Goal: Task Accomplishment & Management: Manage account settings

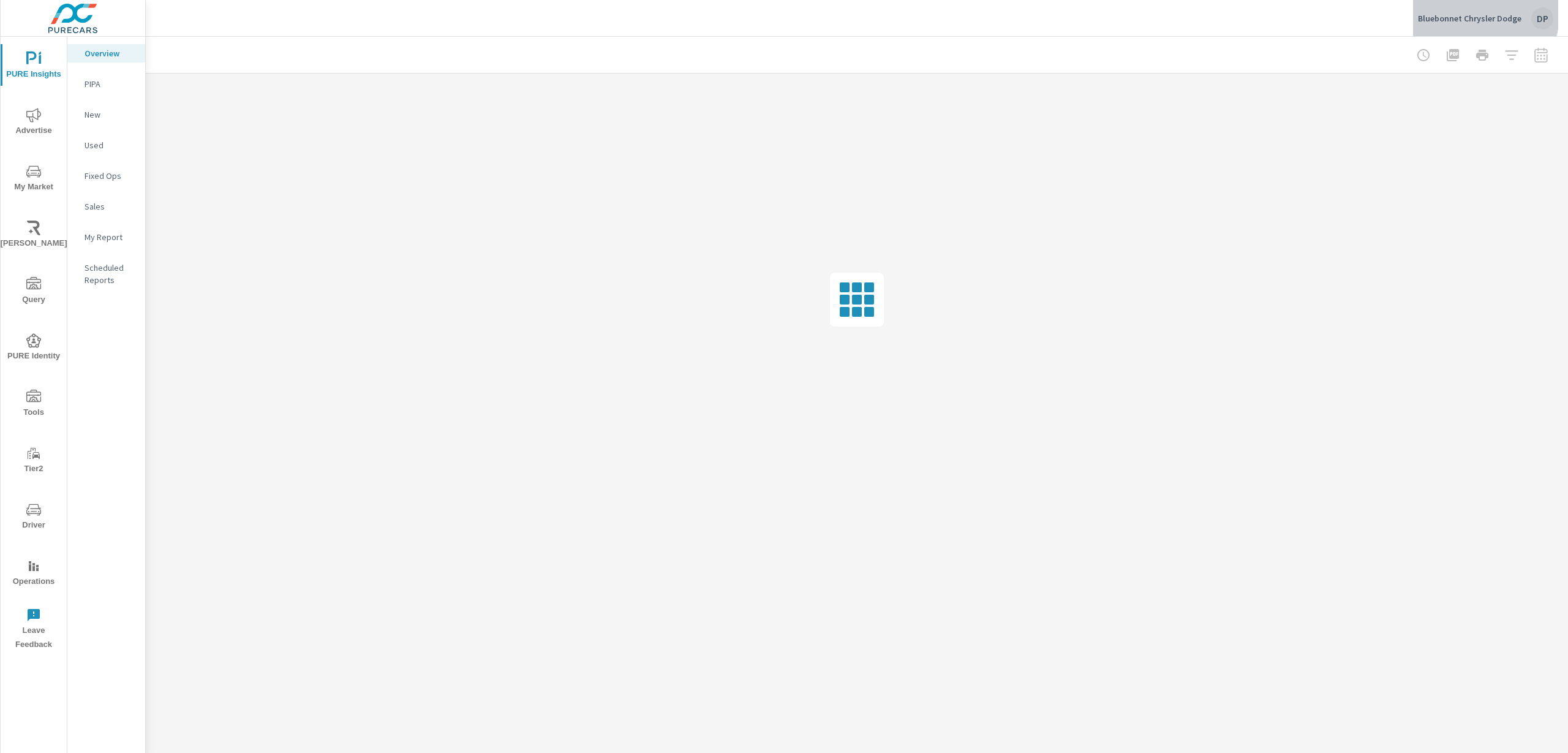
click at [1462, 13] on p "Bluebonnet Chrysler Dodge" at bounding box center [1470, 18] width 104 height 11
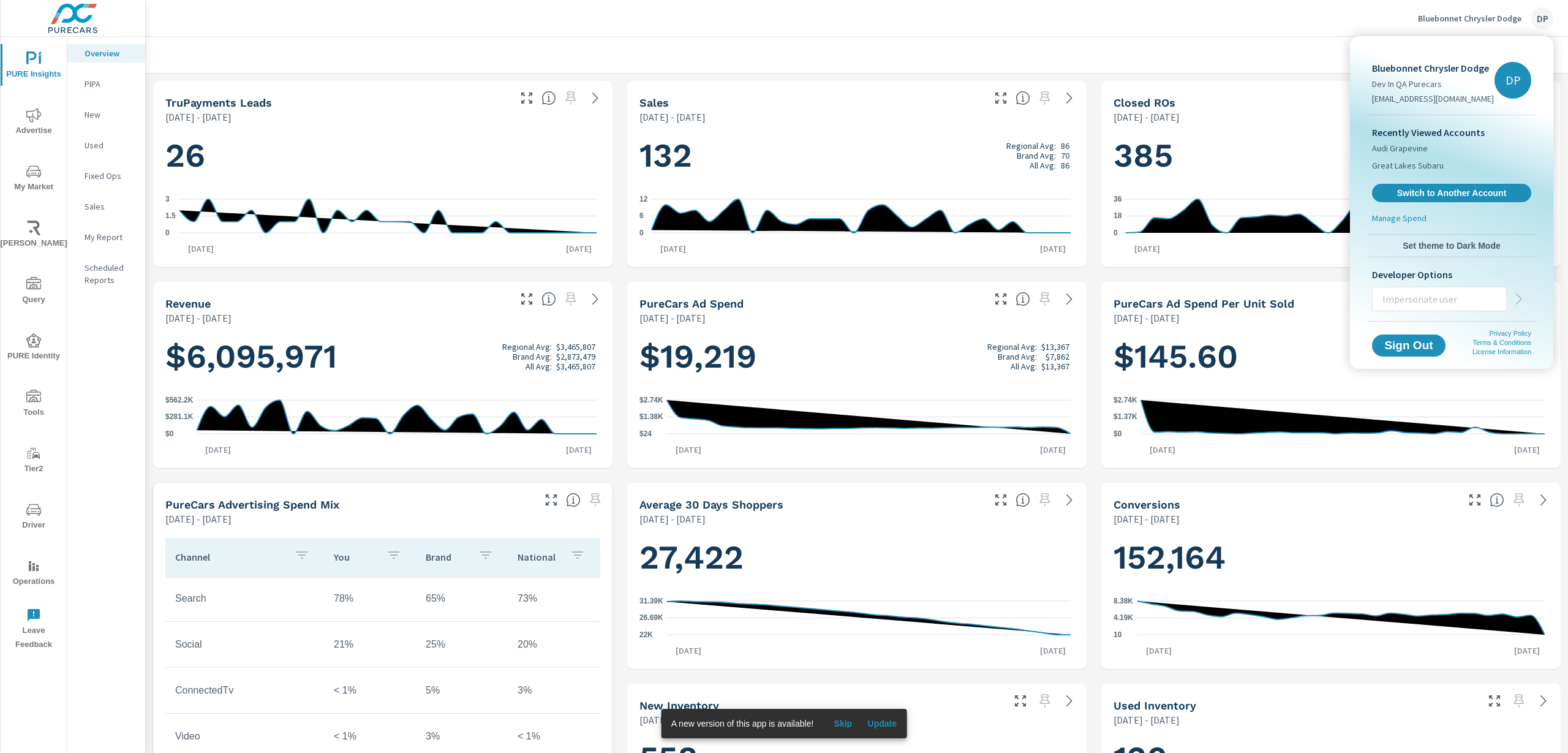
click at [98, 242] on div at bounding box center [784, 376] width 1568 height 753
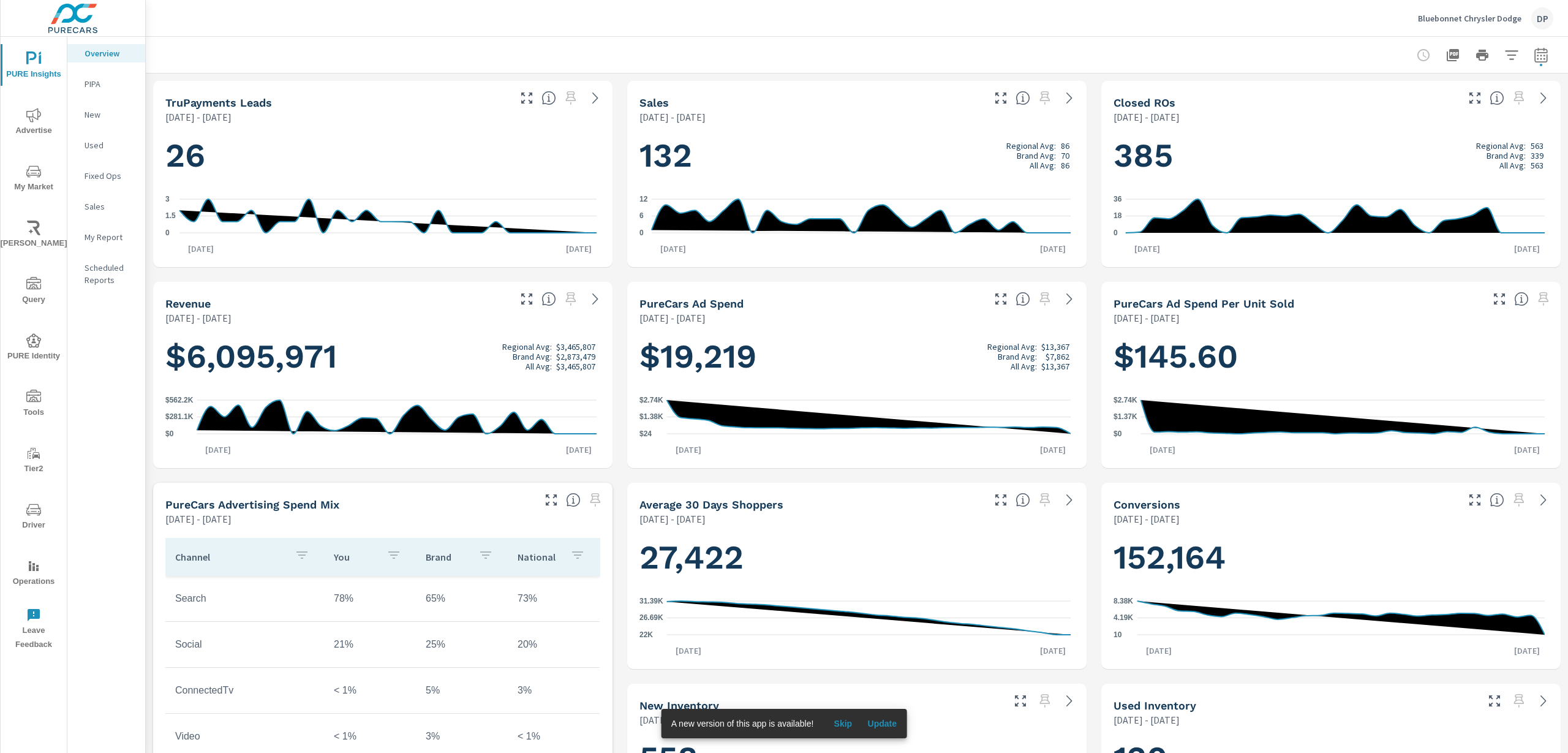
click at [97, 241] on p "My Report" at bounding box center [110, 237] width 51 height 12
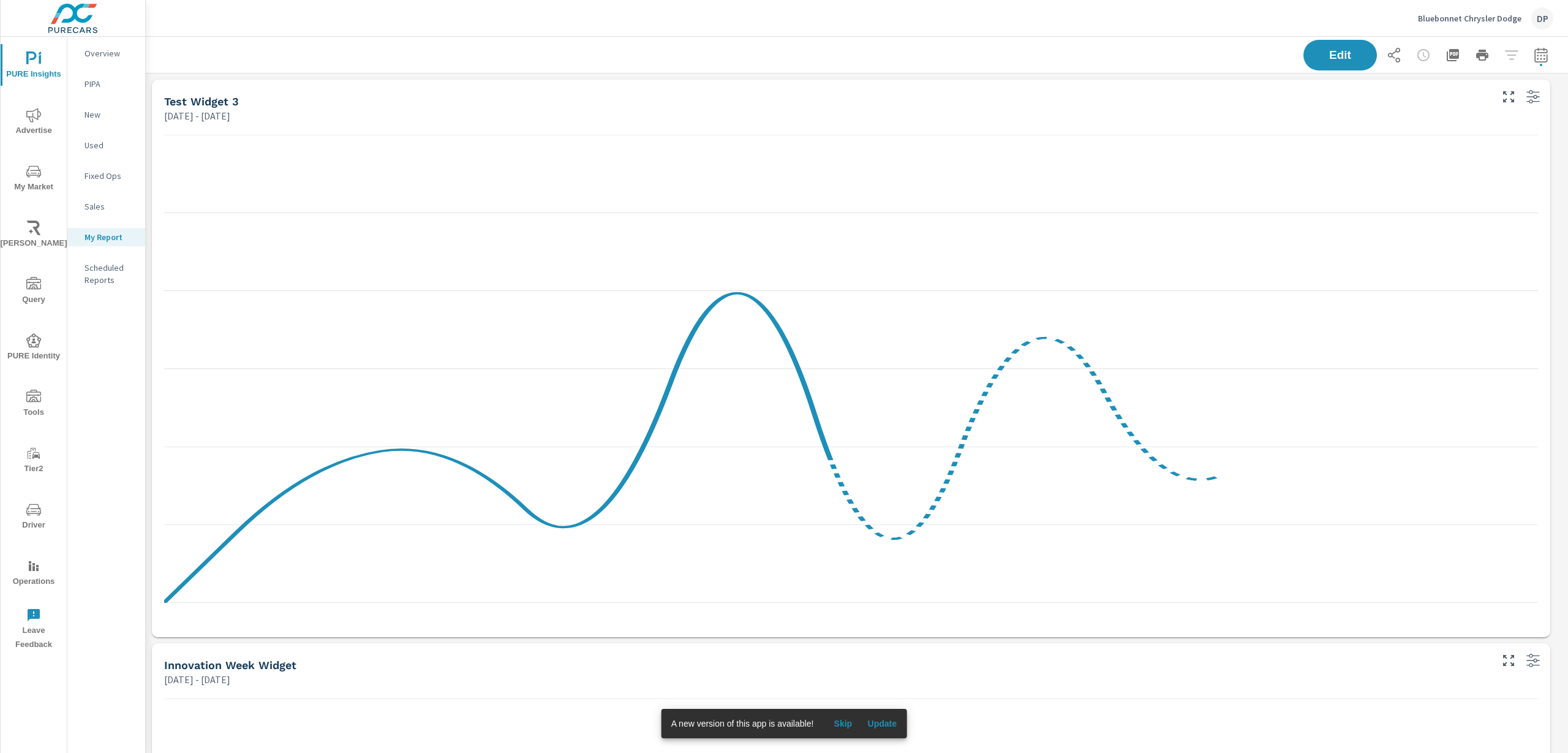
scroll to position [1157, 1435]
click at [895, 723] on span "Update" at bounding box center [882, 724] width 29 height 11
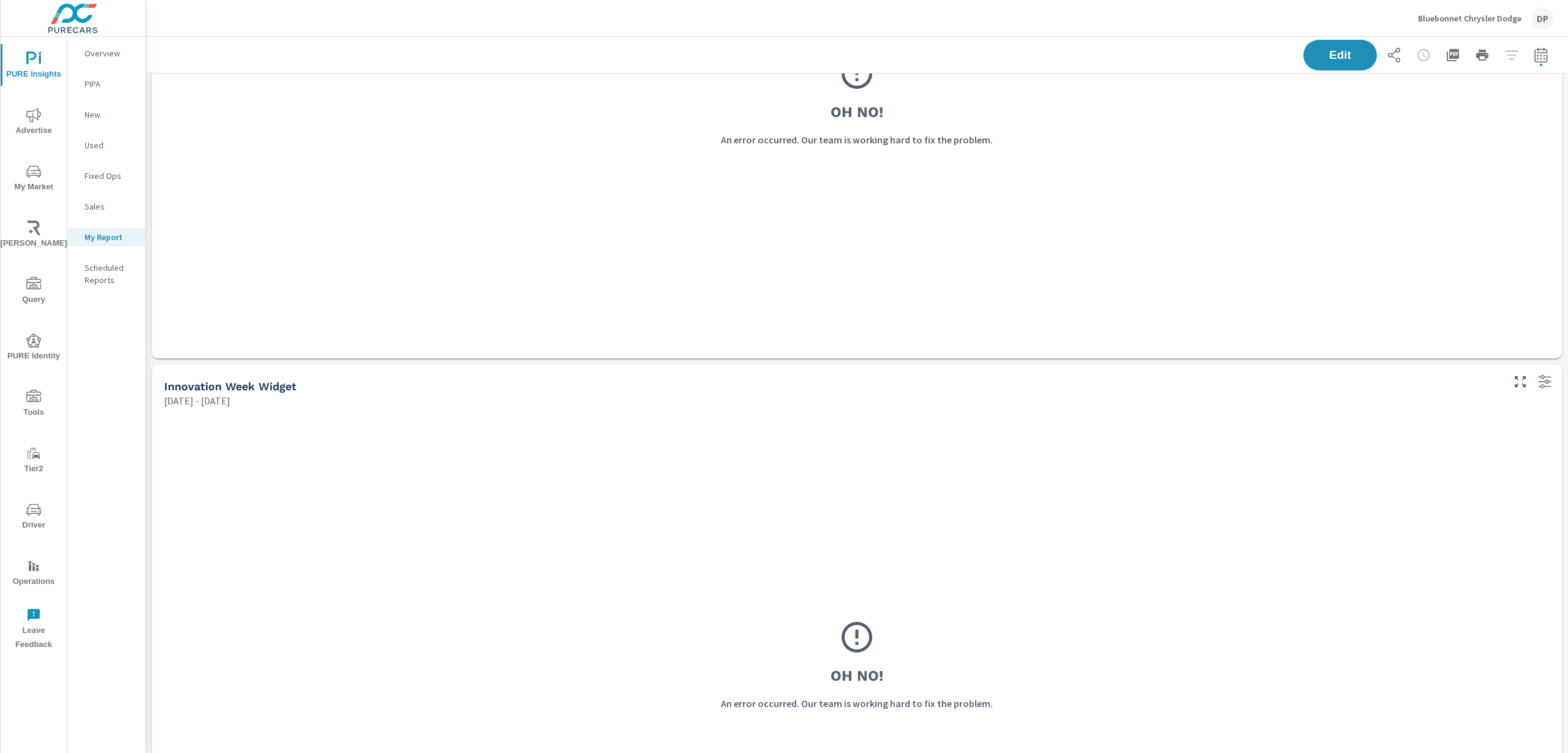
scroll to position [224, 0]
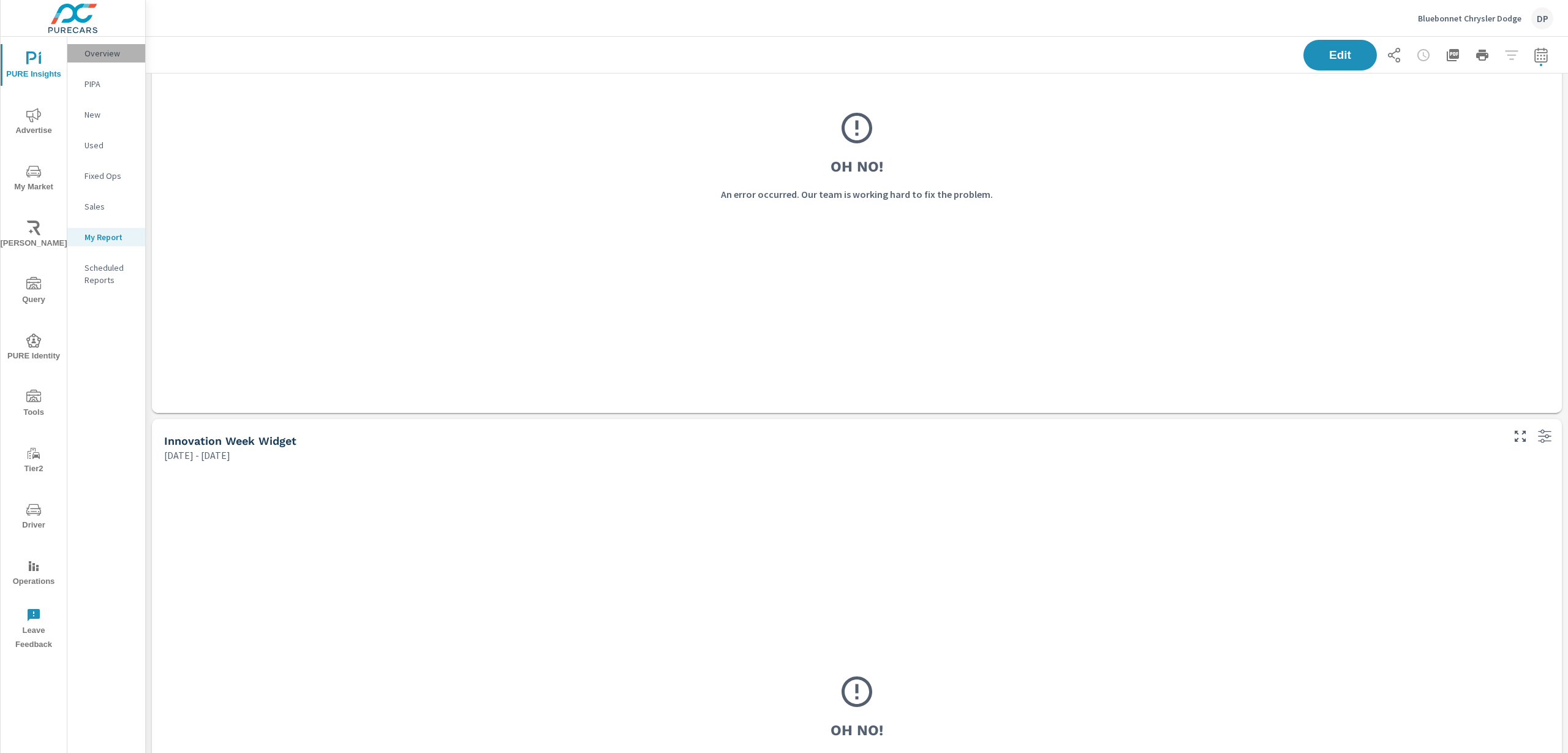
click at [96, 51] on p "Overview" at bounding box center [110, 53] width 51 height 12
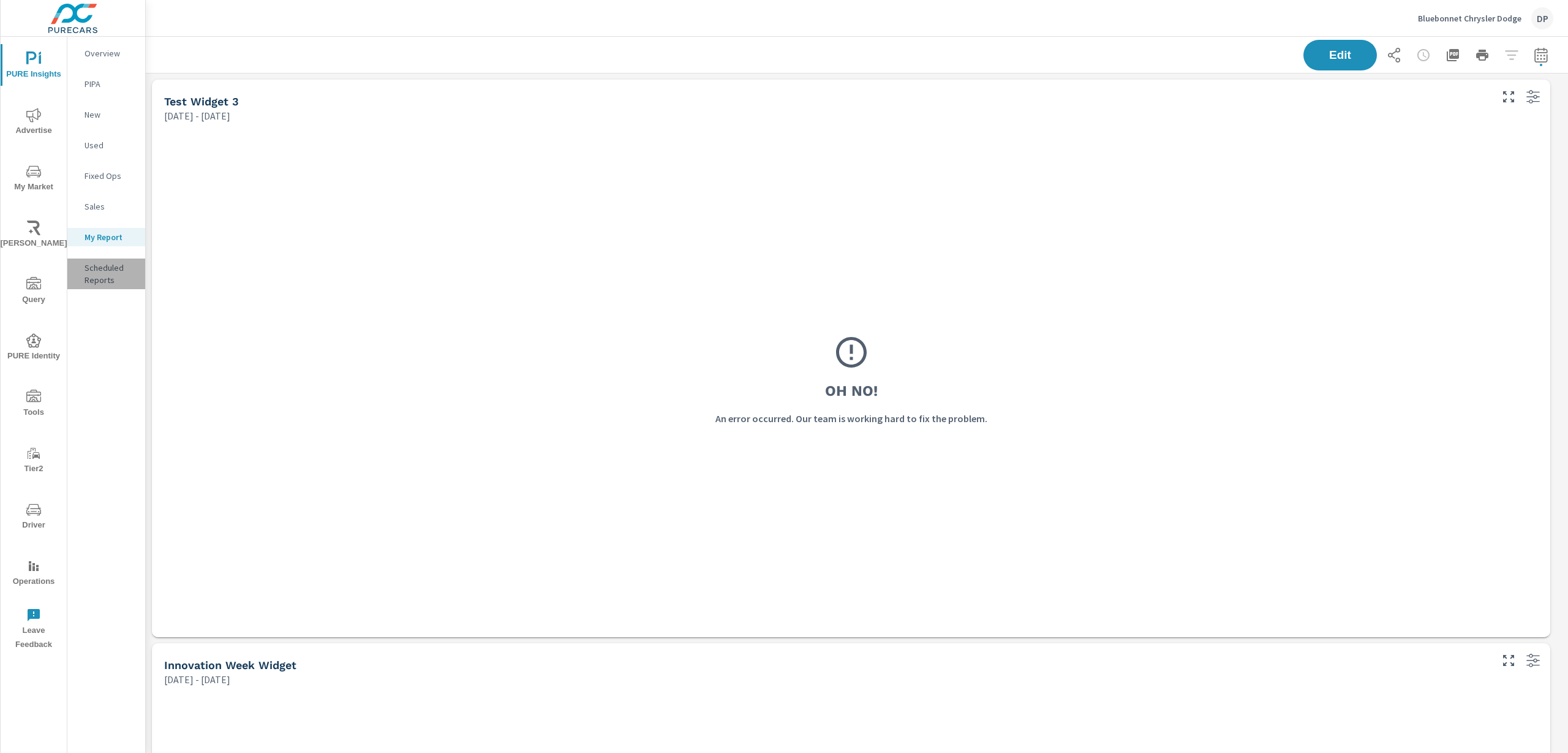
click at [108, 275] on p "Scheduled Reports" at bounding box center [110, 273] width 51 height 24
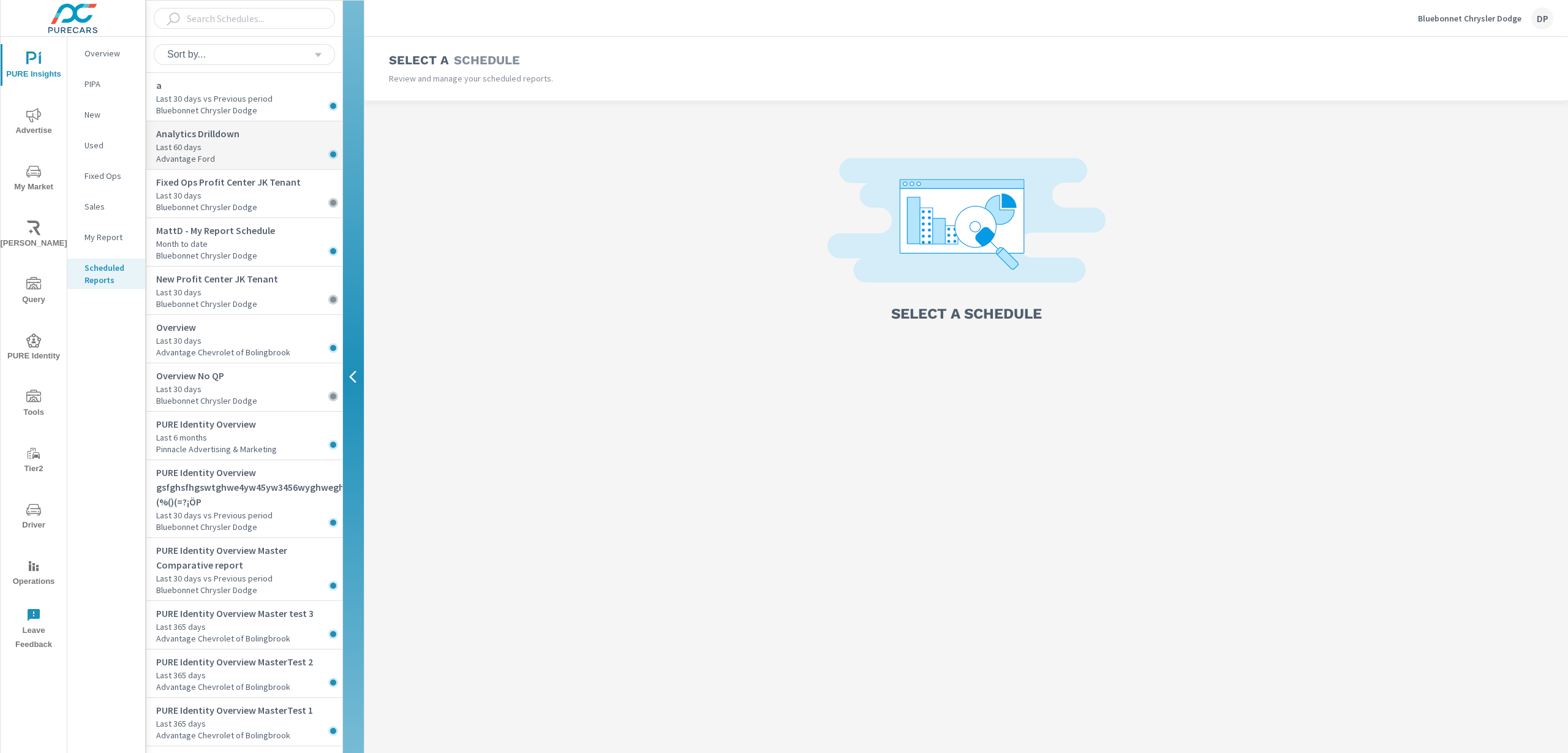
click at [236, 151] on p "Last 60 days" at bounding box center [249, 147] width 186 height 12
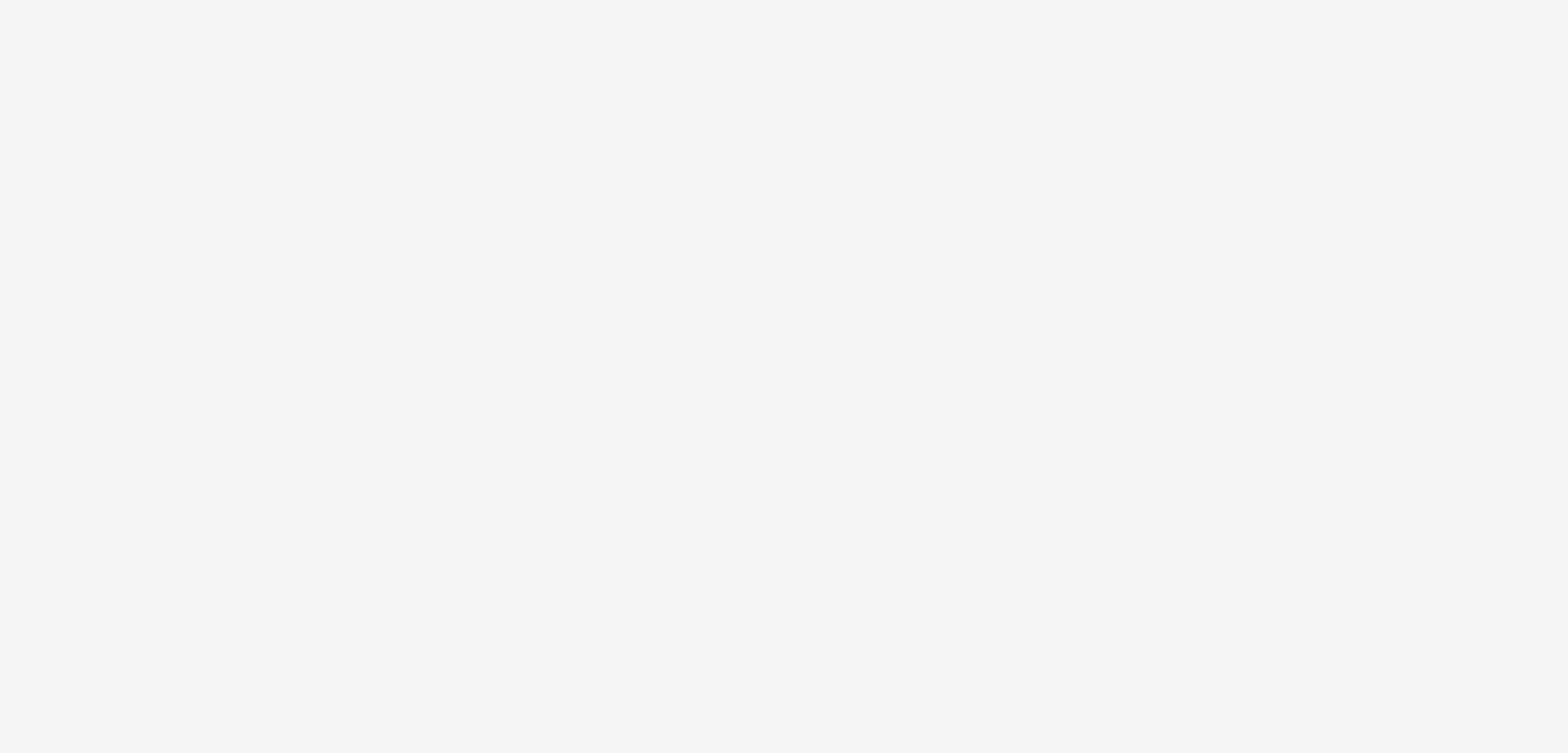
select select "Evening"
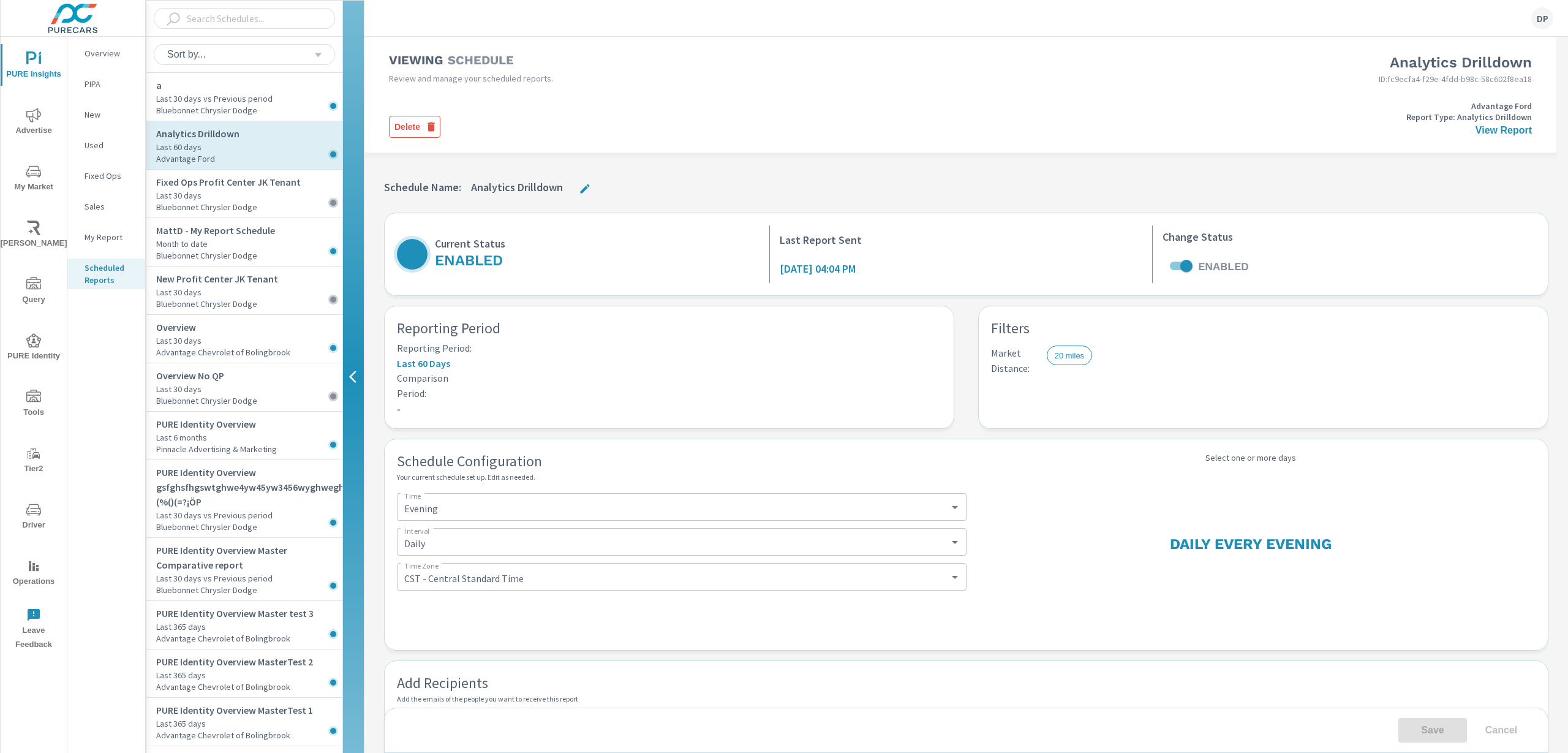
select select "Evening"
click at [1534, 22] on div "DP" at bounding box center [1542, 18] width 22 height 22
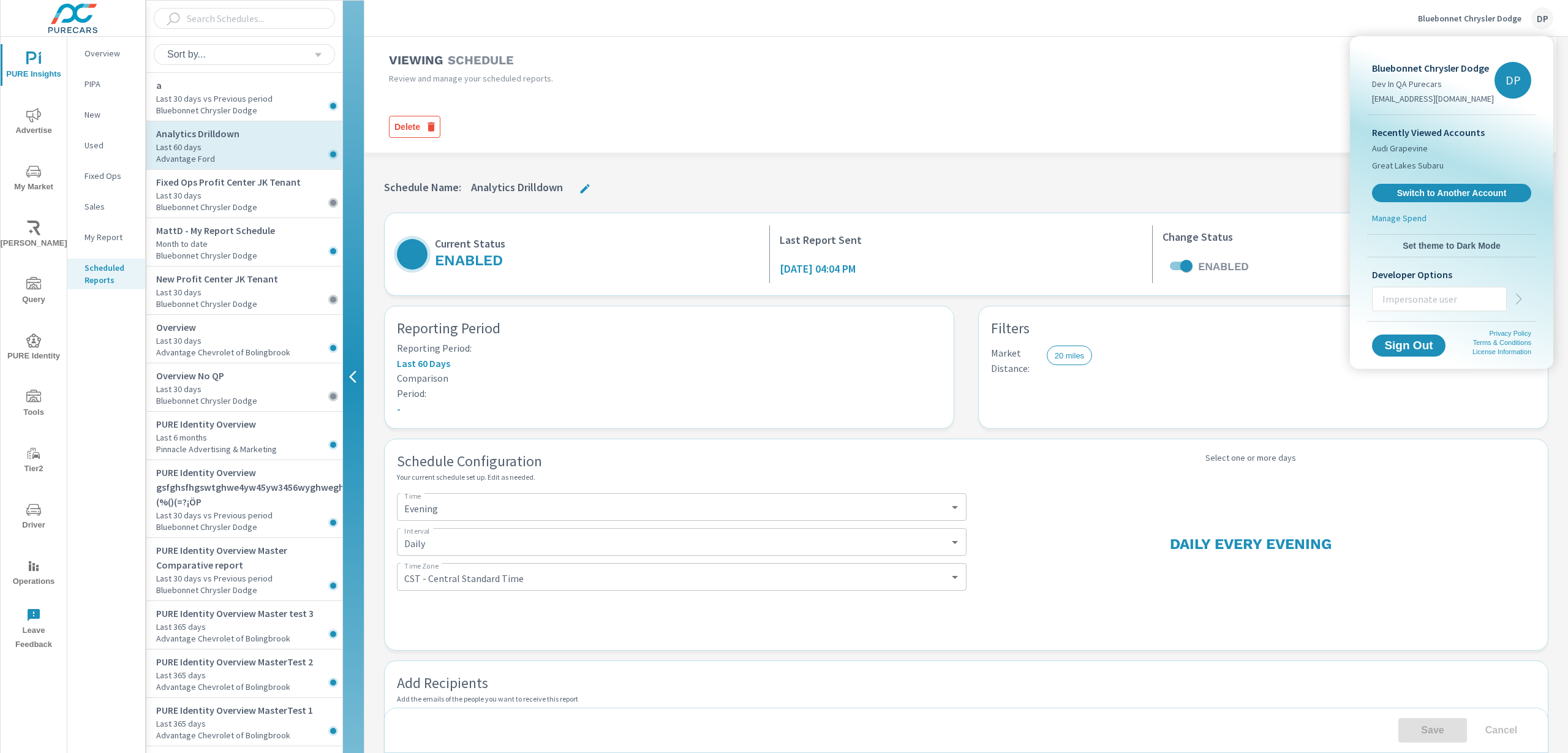
click at [1432, 296] on input "text" at bounding box center [1440, 299] width 134 height 32
click at [1014, 62] on div at bounding box center [784, 376] width 1568 height 753
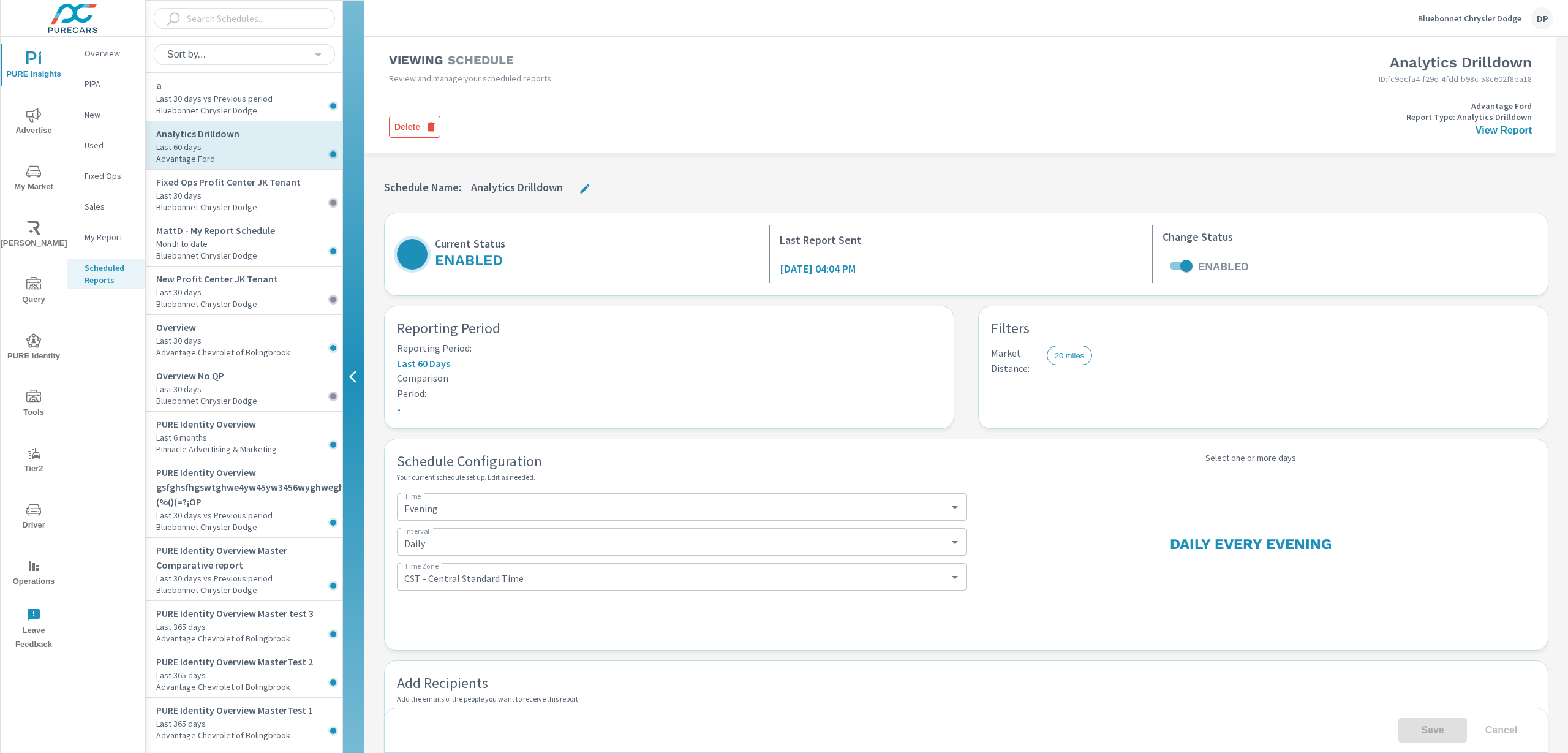
click at [1535, 10] on div "DP" at bounding box center [1542, 18] width 22 height 22
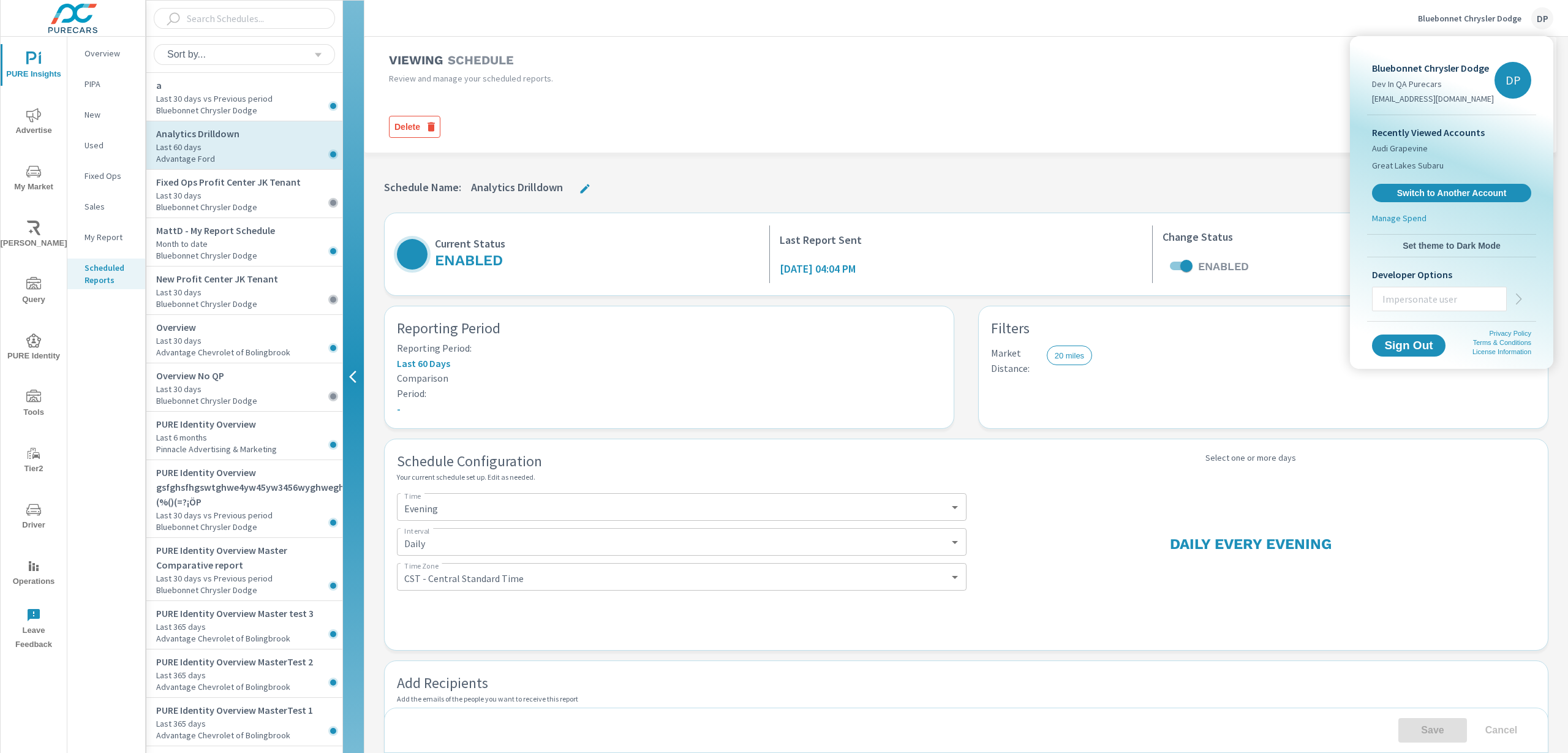
click at [1412, 292] on input "text" at bounding box center [1440, 299] width 134 height 32
type input "robertos@purecars.com"
click at [1520, 299] on icon "button" at bounding box center [1519, 299] width 5 height 11
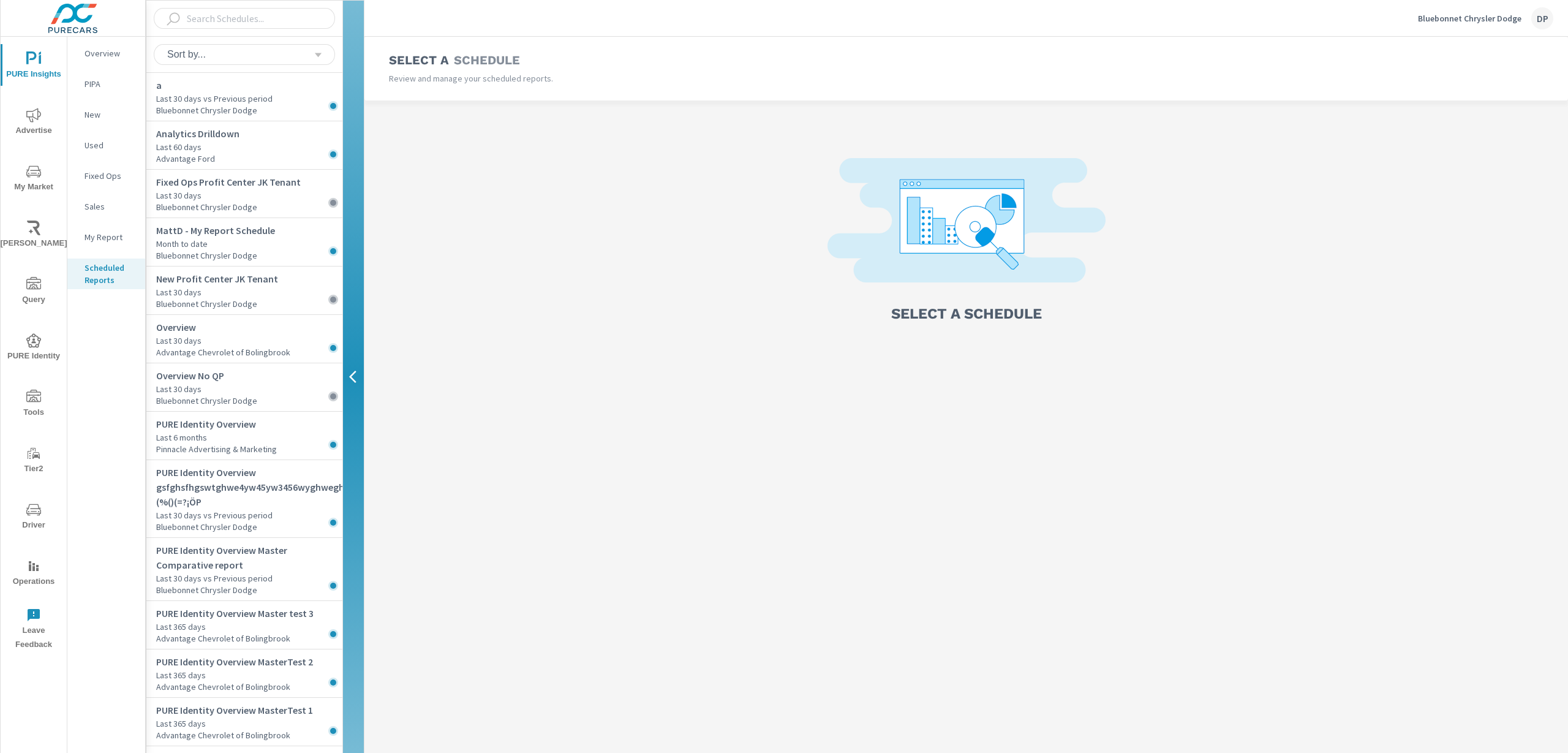
click at [1534, 16] on div "DP" at bounding box center [1542, 18] width 22 height 22
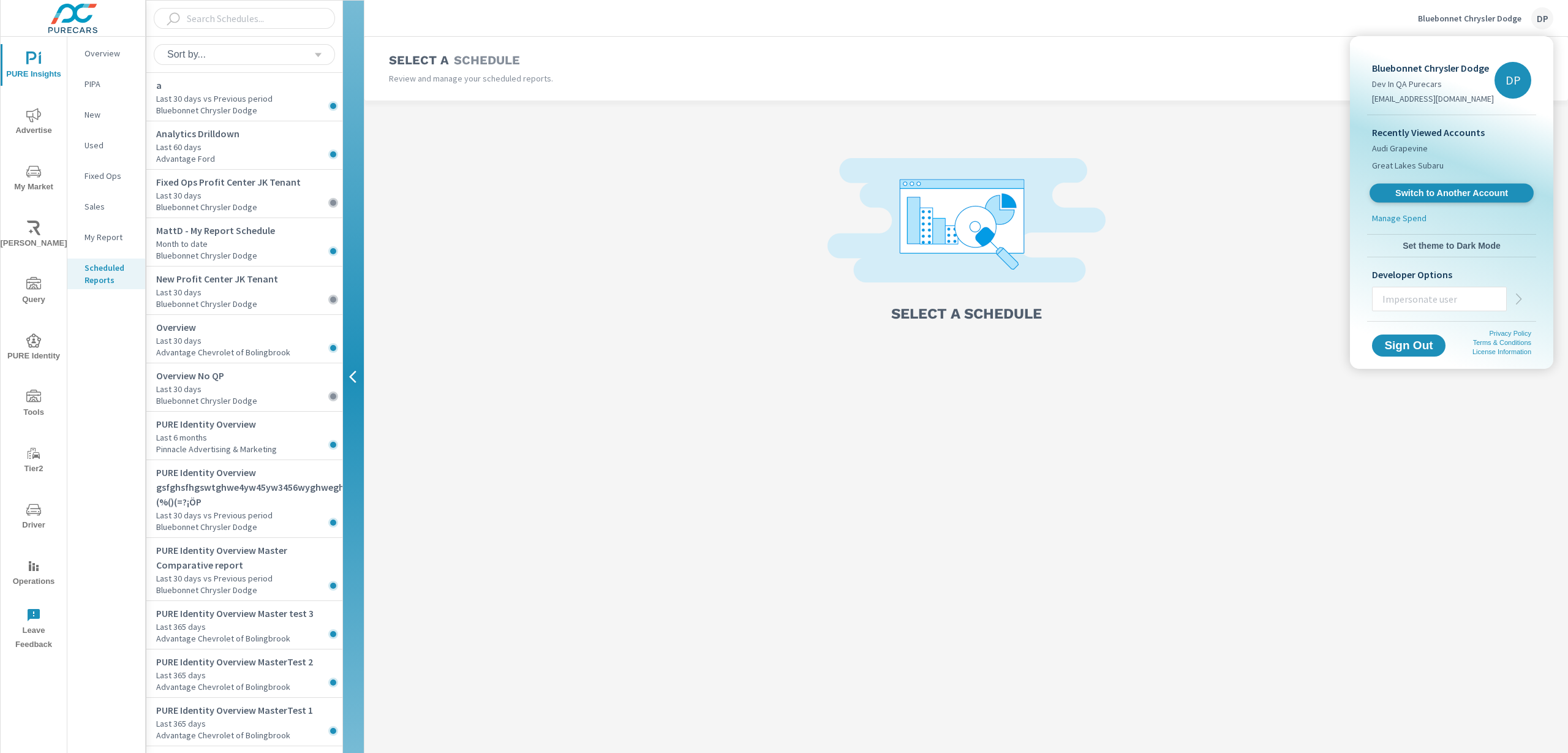
click at [1442, 189] on span "Switch to Another Account" at bounding box center [1451, 193] width 150 height 12
